Goal: Task Accomplishment & Management: Manage account settings

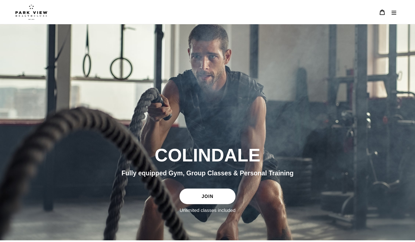
click at [198, 195] on link "JOIN" at bounding box center [208, 197] width 56 height 16
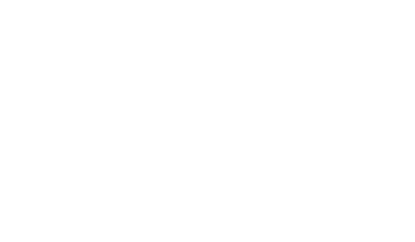
scroll to position [474, 0]
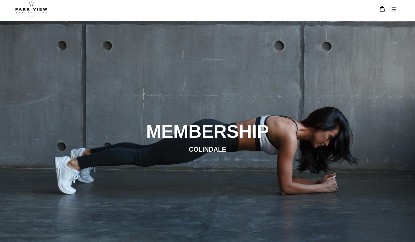
scroll to position [0, 0]
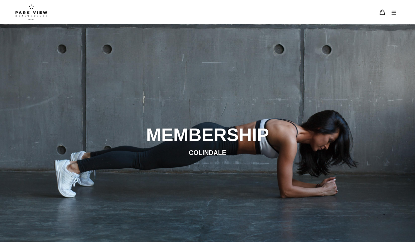
click at [399, 14] on button "Menu" at bounding box center [394, 12] width 12 height 12
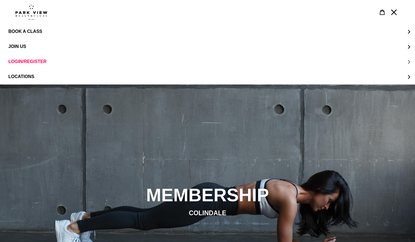
click at [29, 62] on span "LOGIN/REGISTER" at bounding box center [27, 61] width 38 height 5
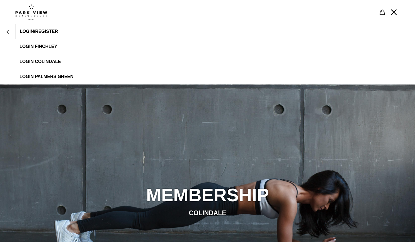
click at [36, 33] on span "LOGIN/REGISTER" at bounding box center [39, 31] width 38 height 5
click at [59, 62] on span "LOGIN COLINDALE" at bounding box center [40, 61] width 41 height 5
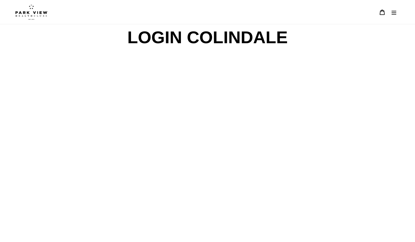
click at [398, 13] on button "Menu" at bounding box center [394, 12] width 12 height 12
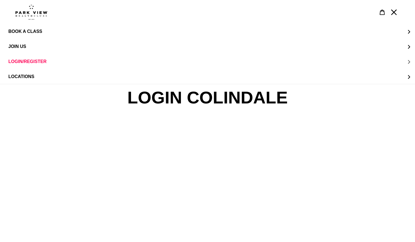
click at [47, 64] on button "LOGIN/REGISTER" at bounding box center [207, 61] width 415 height 15
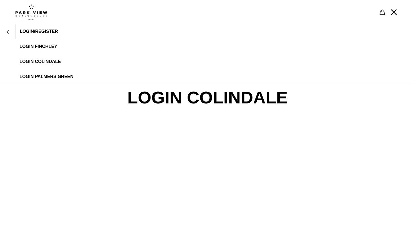
click at [54, 59] on span "LOGIN COLINDALE" at bounding box center [40, 61] width 41 height 5
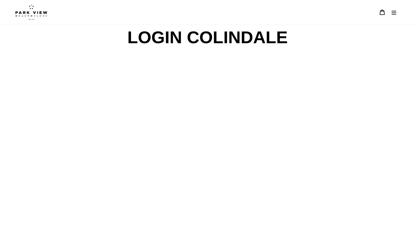
click at [41, 21] on div at bounding box center [202, 12] width 375 height 24
click at [38, 14] on img at bounding box center [31, 12] width 32 height 16
